Goal: Task Accomplishment & Management: Manage account settings

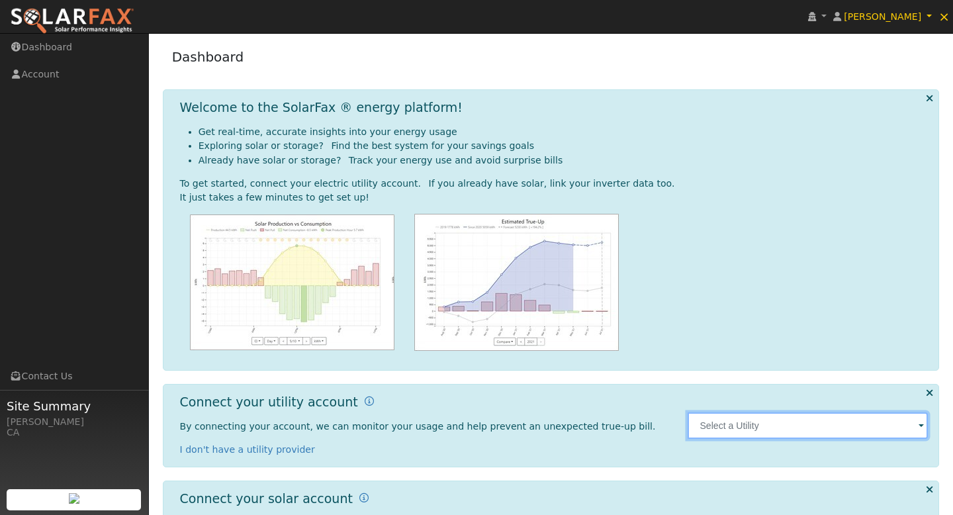
click at [761, 430] on input "text" at bounding box center [807, 425] width 240 height 26
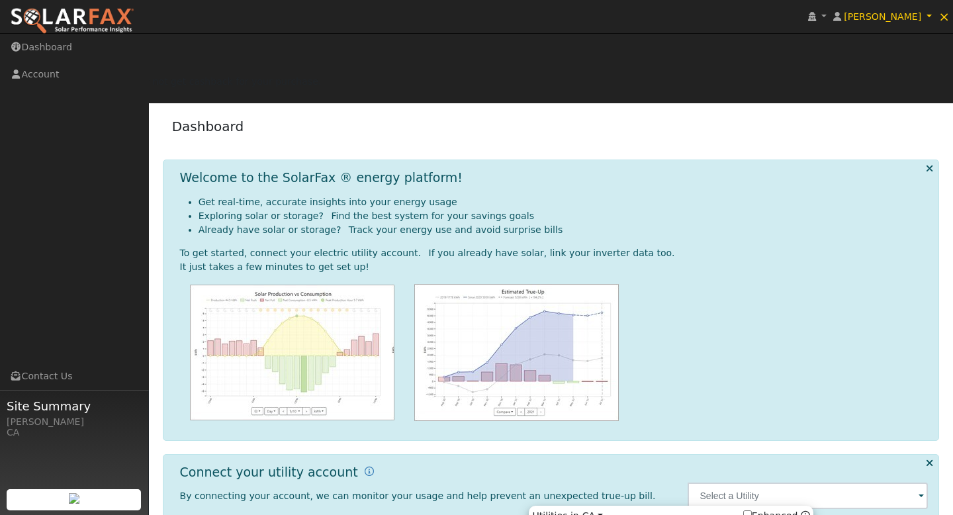
type input "PG&E"
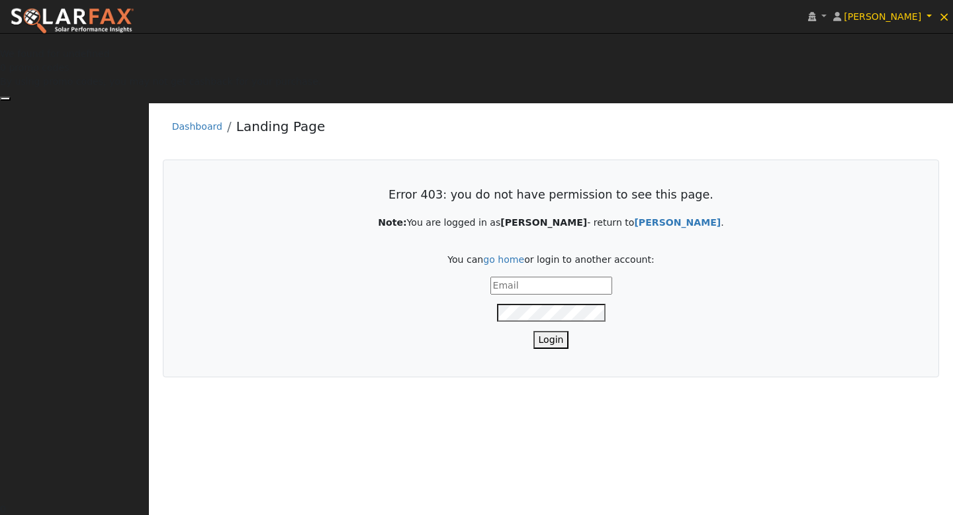
type input "[PERSON_NAME][EMAIL_ADDRESS][DOMAIN_NAME]"
click at [549, 331] on button "Login" at bounding box center [551, 340] width 36 height 18
